Goal: Information Seeking & Learning: Learn about a topic

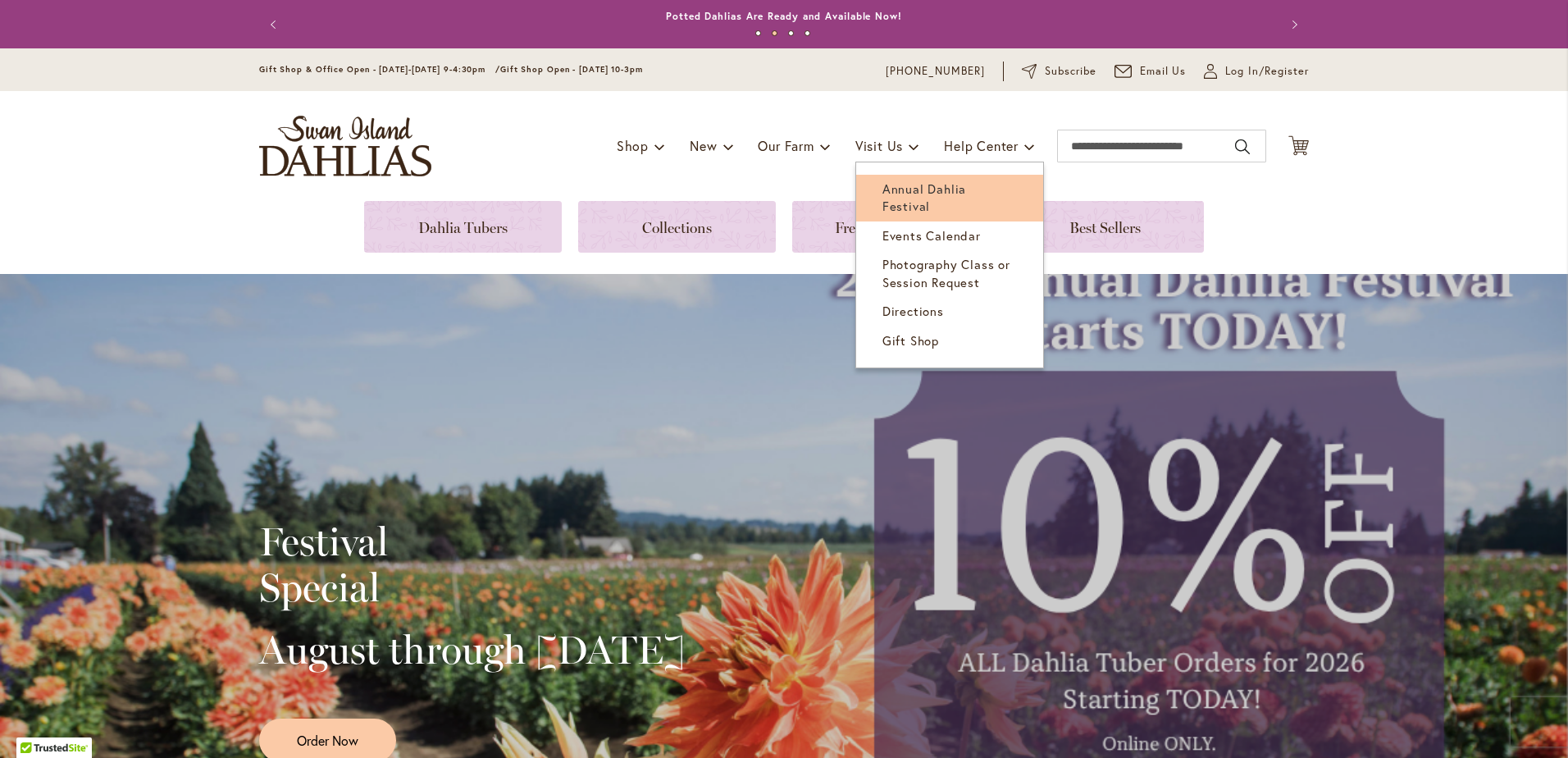
click at [702, 184] on span "Annual Dahlia Festival" at bounding box center [924, 197] width 84 height 34
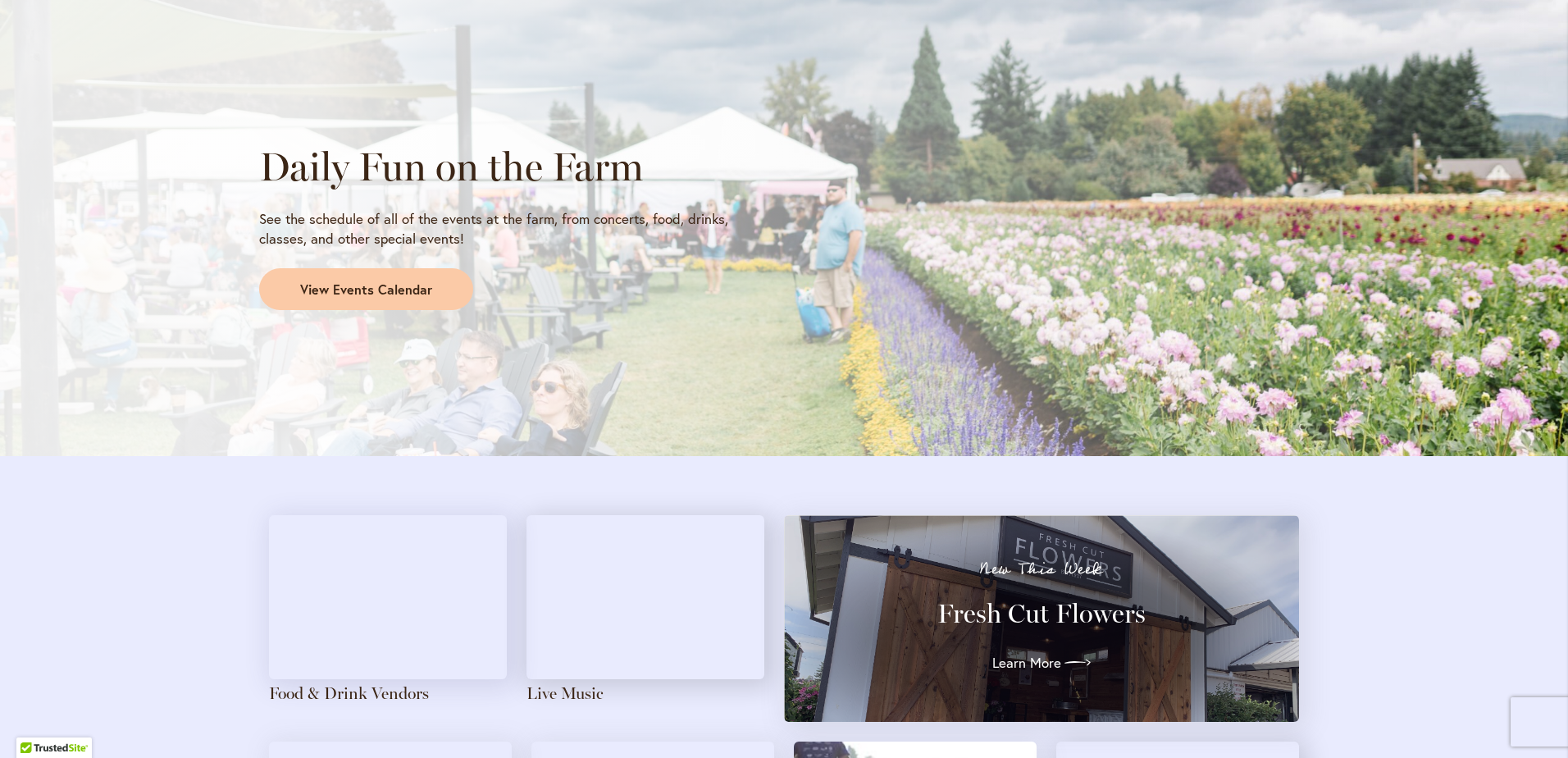
scroll to position [1394, 0]
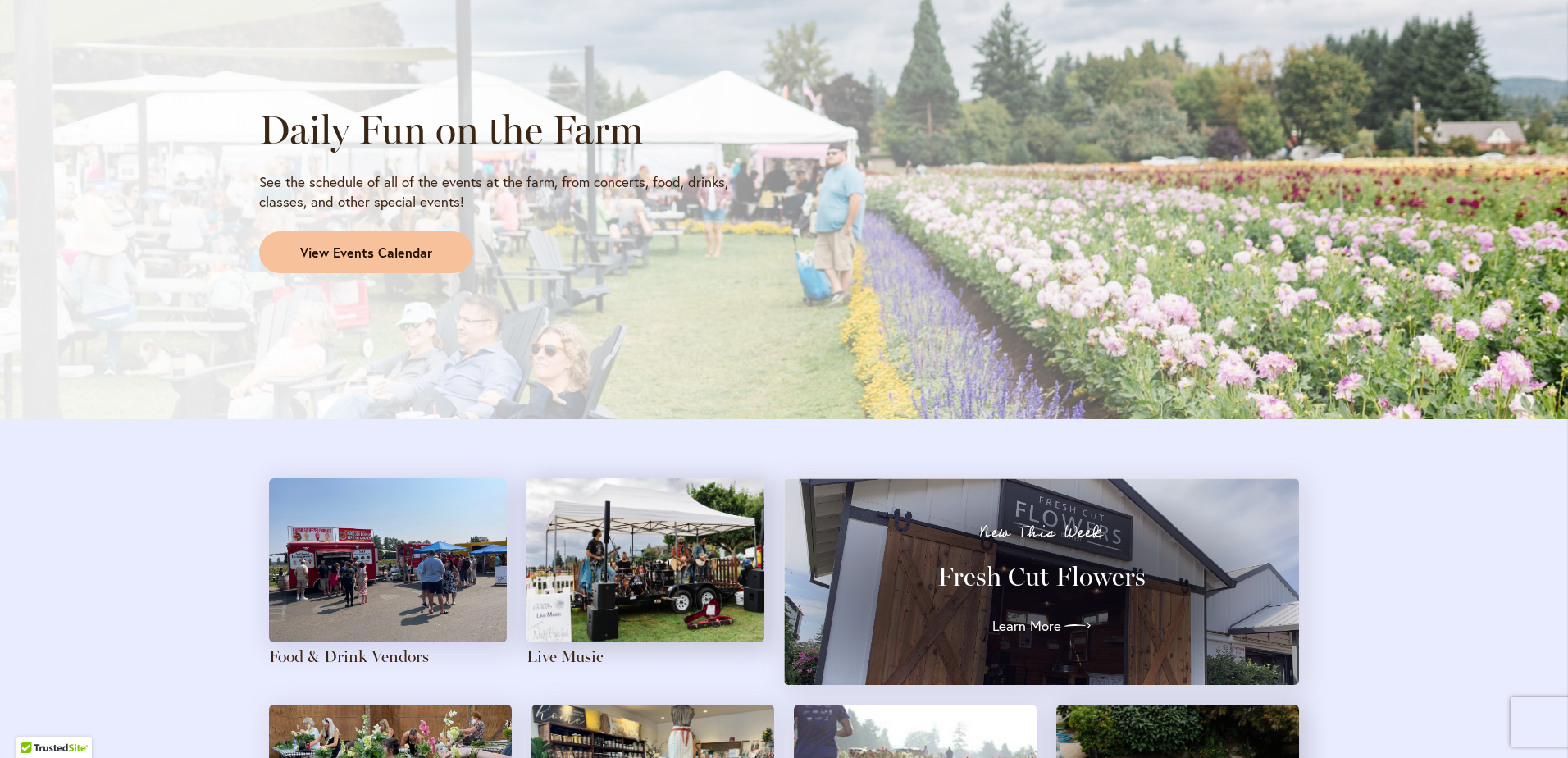
click at [328, 257] on span "View Events Calendar" at bounding box center [366, 253] width 132 height 19
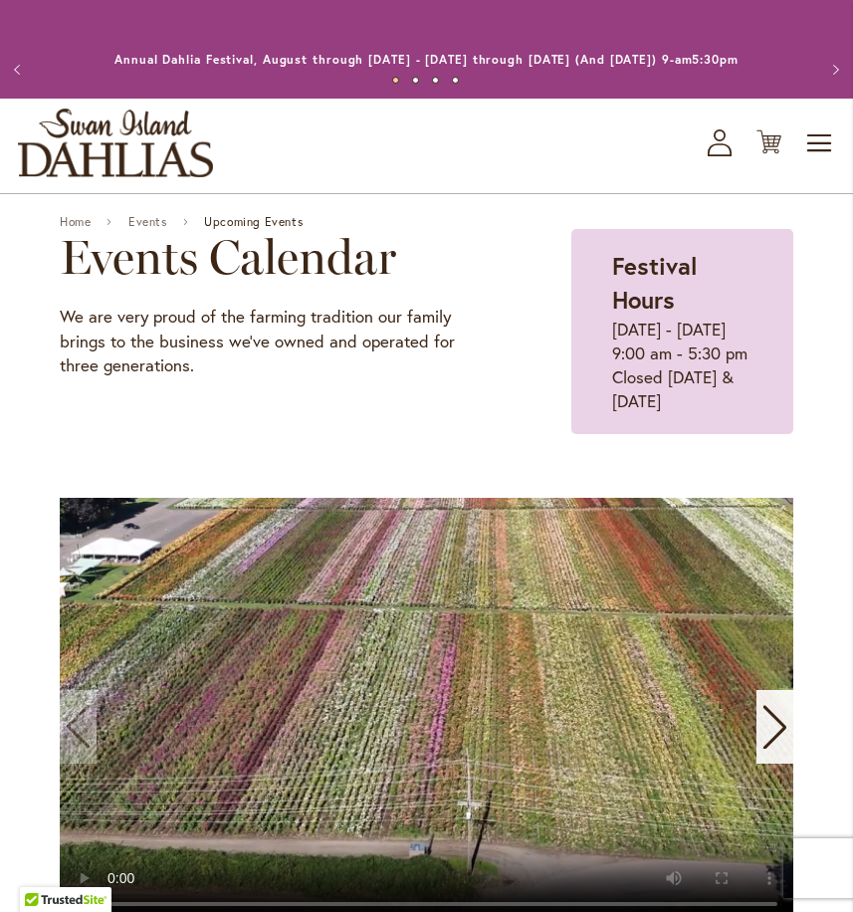
scroll to position [2289, 0]
